Goal: Task Accomplishment & Management: Manage account settings

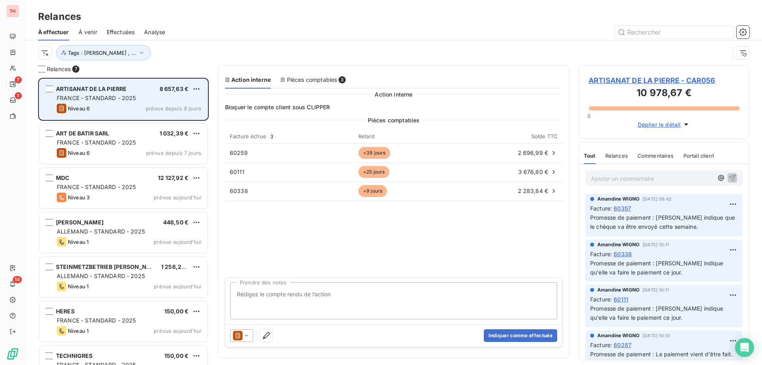
scroll to position [281, 165]
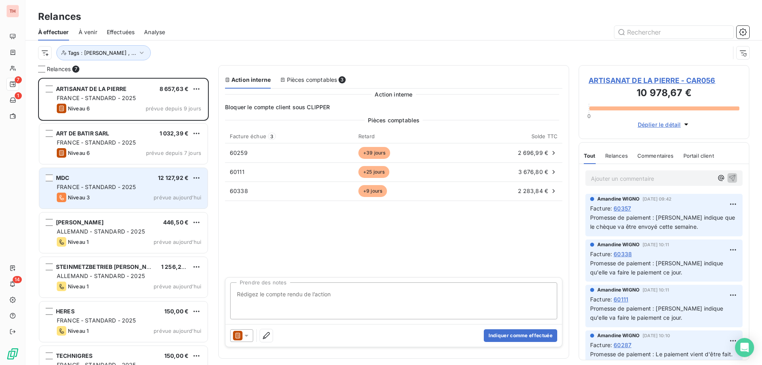
click at [126, 176] on div "MDC 12 127,92 €" at bounding box center [129, 177] width 144 height 7
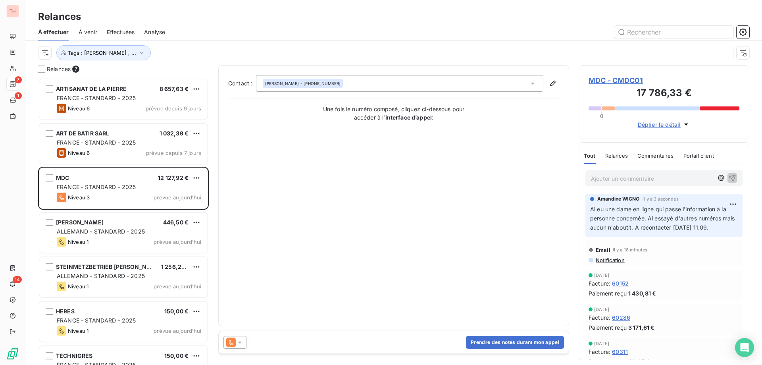
click at [196, 173] on html "TH 7 1 14 Relances À effectuer À venir Effectuées Analyse Tags : [PERSON_NAME] …" at bounding box center [381, 182] width 762 height 365
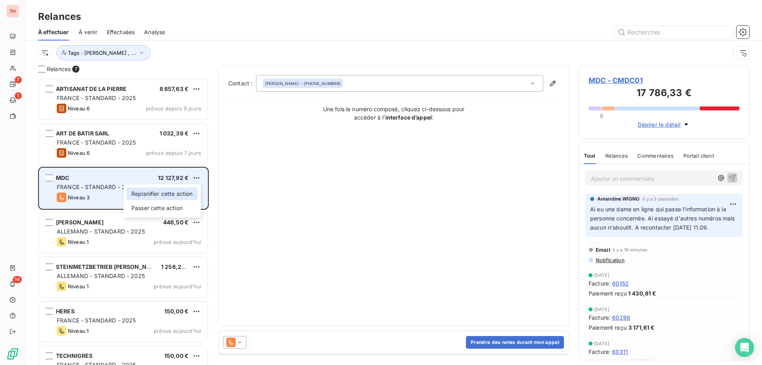
click at [162, 191] on div "Replanifier cette action" at bounding box center [162, 193] width 71 height 13
select select "8"
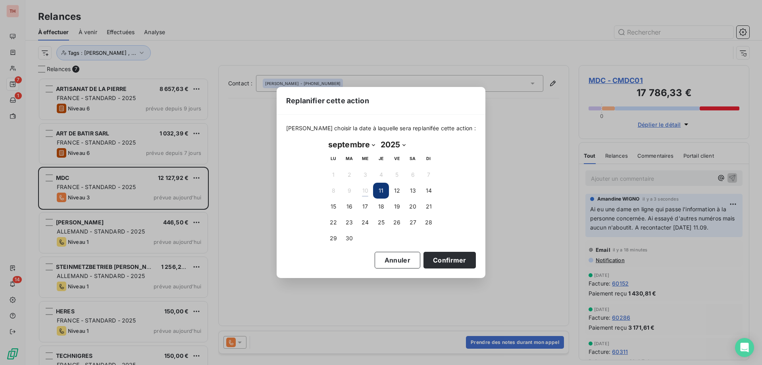
drag, startPoint x: 434, startPoint y: 260, endPoint x: 424, endPoint y: 271, distance: 15.5
click at [434, 260] on button "Confirmer" at bounding box center [449, 260] width 52 height 17
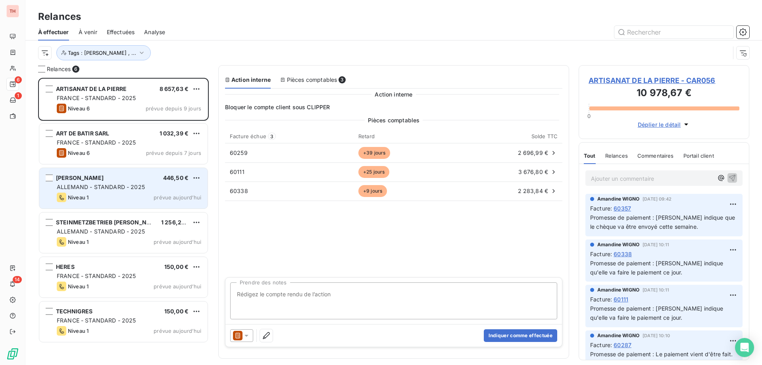
click at [156, 189] on div "ALLEMAND - STANDARD - 2025" at bounding box center [129, 187] width 144 height 8
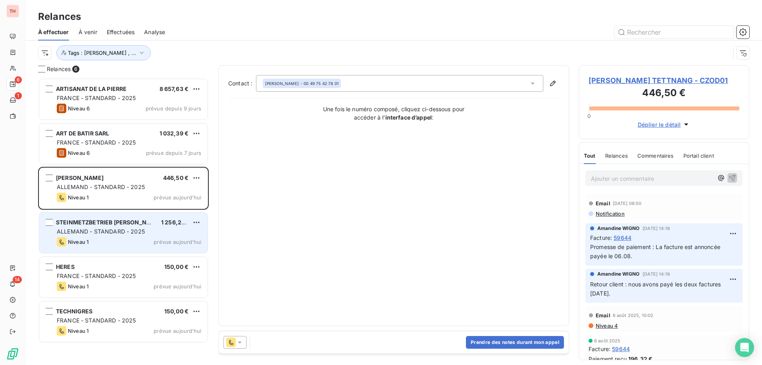
click at [150, 244] on div "Niveau 1 prévue aujourd’hui" at bounding box center [129, 242] width 144 height 10
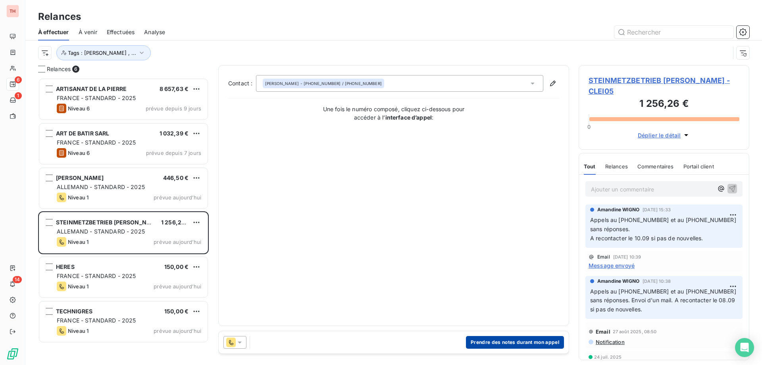
click at [494, 343] on button "Prendre des notes durant mon appel" at bounding box center [515, 342] width 98 height 13
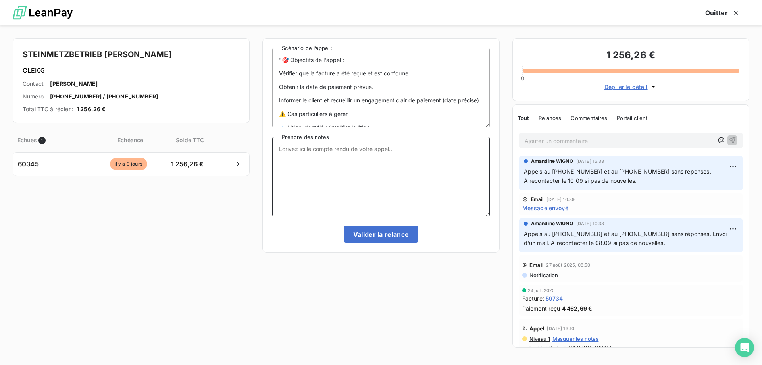
click at [326, 166] on textarea "Prendre des notes" at bounding box center [380, 176] width 217 height 79
paste textarea "Appels au [PHONE_NUMBER] et au [PHONE_NUMBER] sans réponses. Envoi d'un mail."
type textarea "Appels au [PHONE_NUMBER] et au [PHONE_NUMBER] sans réponses. Envoi d'un mail."
click at [362, 231] on button "Valider la relance" at bounding box center [381, 234] width 75 height 17
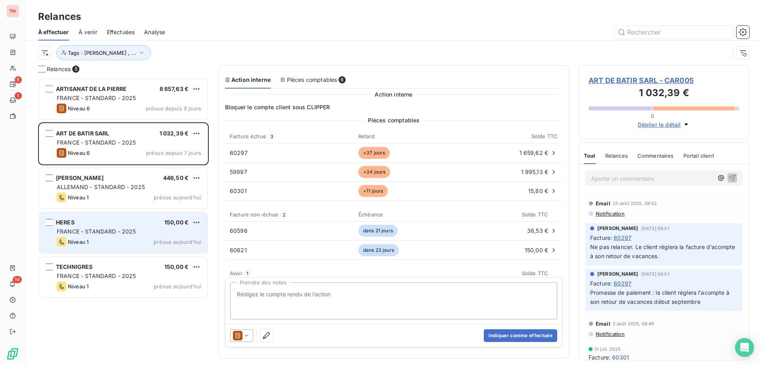
click at [151, 242] on div "Niveau 1 prévue aujourd’hui" at bounding box center [129, 242] width 144 height 10
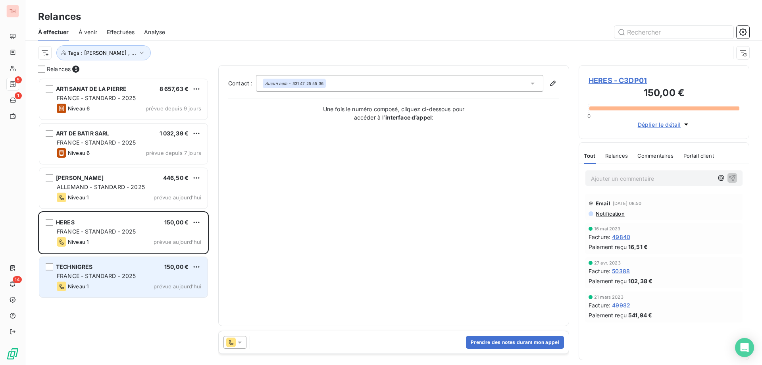
click at [110, 268] on div "TECHNIGRES 150,00 €" at bounding box center [129, 266] width 144 height 7
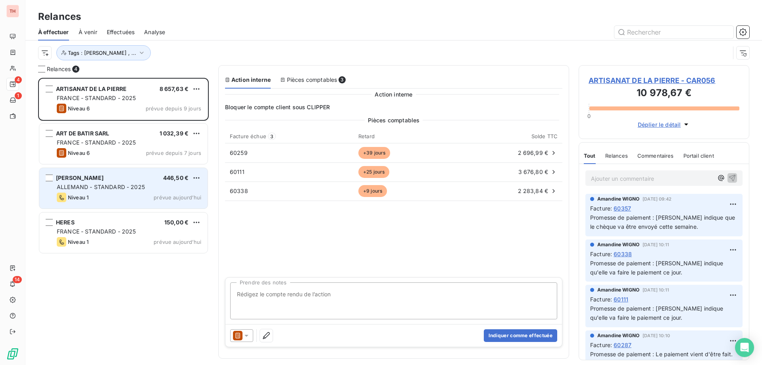
click at [155, 191] on div "ALLEMAND - STANDARD - 2025" at bounding box center [129, 187] width 144 height 8
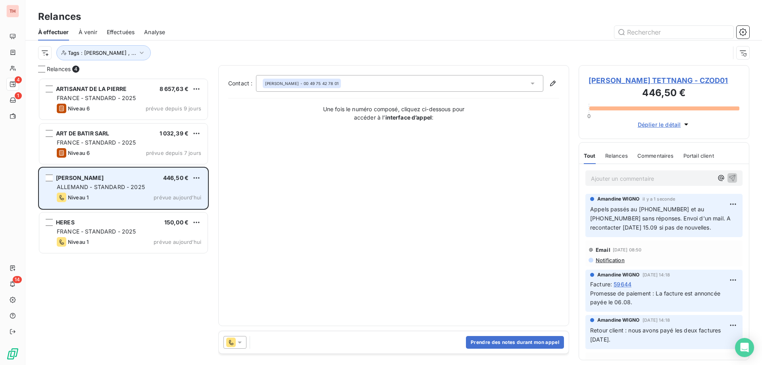
click at [191, 179] on div "[PERSON_NAME] TETTNANG 446,50 €" at bounding box center [129, 177] width 144 height 7
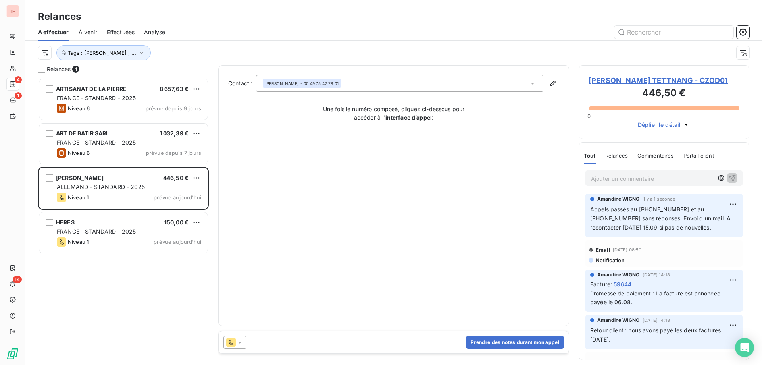
click at [200, 176] on html "TH 4 1 14 Relances À effectuer À venir Effectuées Analyse Tags : [PERSON_NAME] …" at bounding box center [381, 182] width 762 height 365
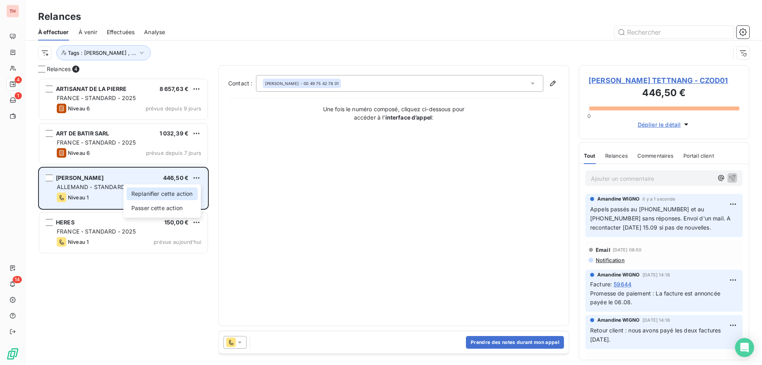
click at [194, 193] on div "Replanifier cette action" at bounding box center [162, 193] width 71 height 13
select select "8"
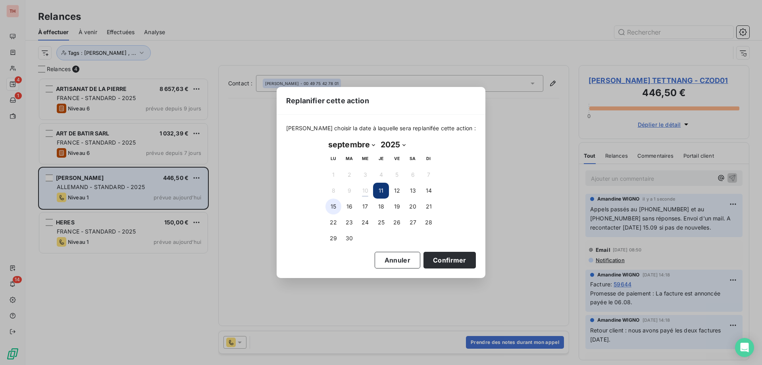
click at [334, 206] on button "15" at bounding box center [333, 206] width 16 height 16
click at [428, 262] on button "Confirmer" at bounding box center [449, 260] width 52 height 17
